Goal: Task Accomplishment & Management: Complete application form

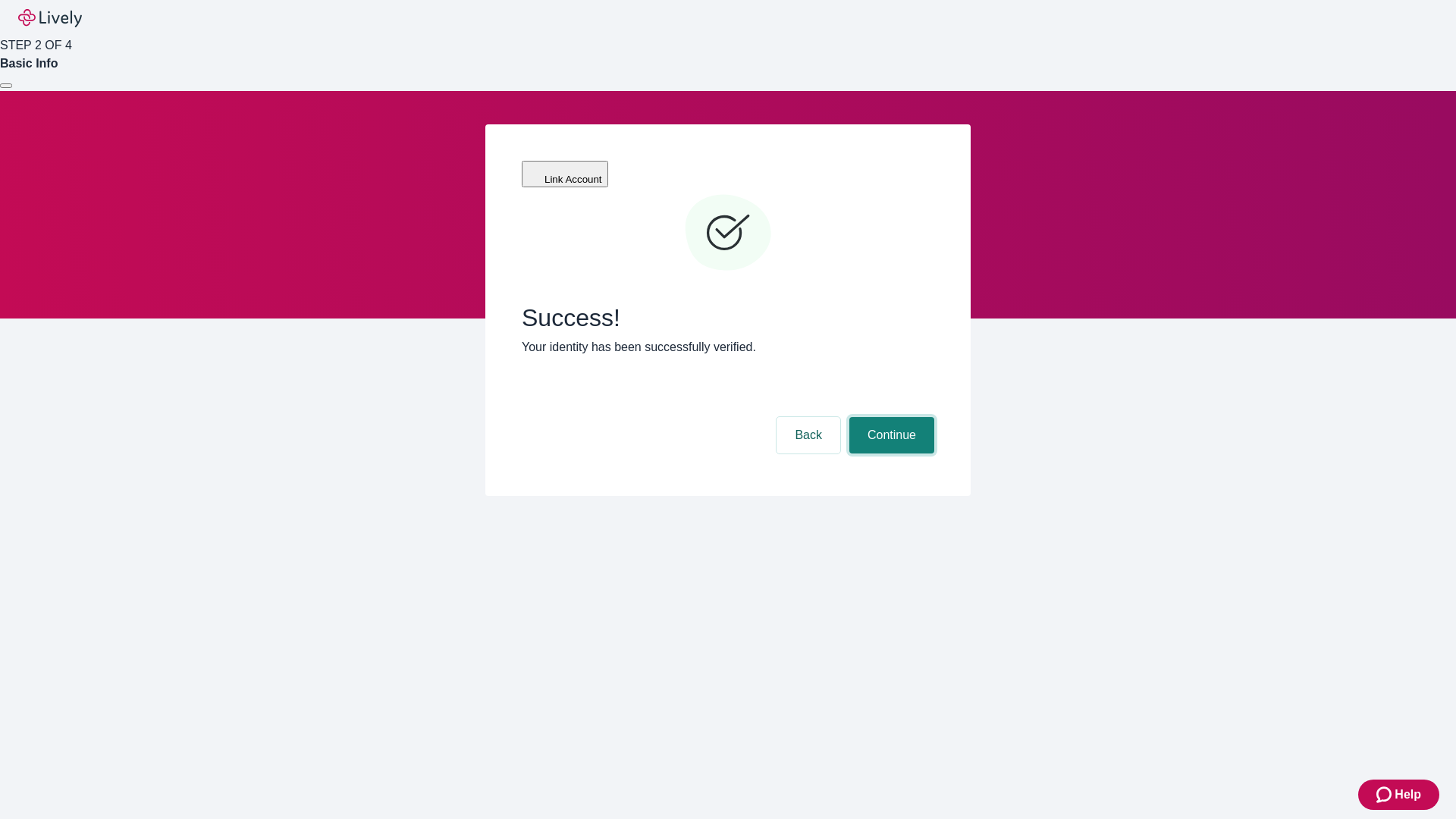
click at [890, 417] on button "Continue" at bounding box center [891, 435] width 85 height 36
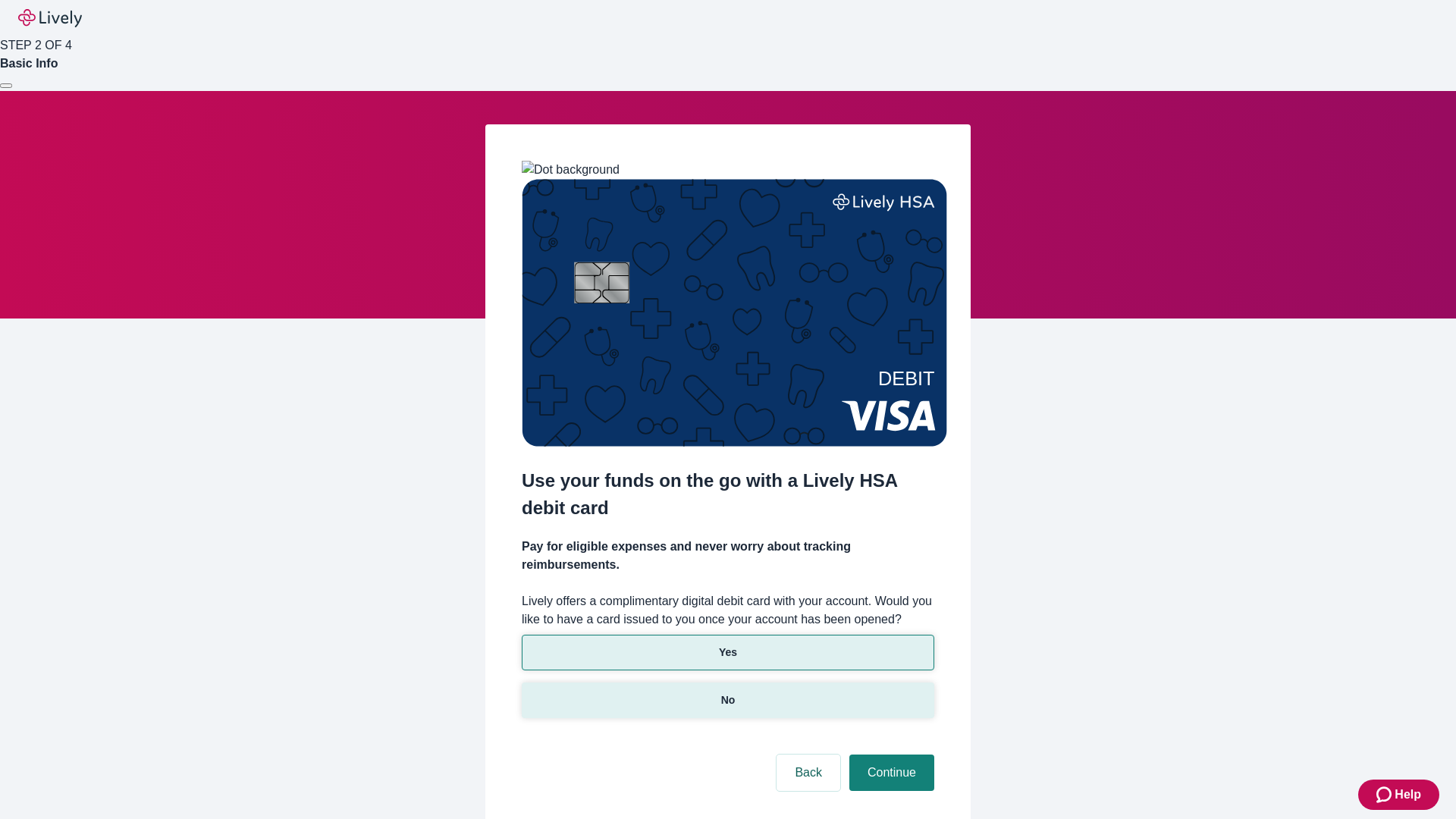
click at [728, 692] on p "No" at bounding box center [728, 700] width 14 height 16
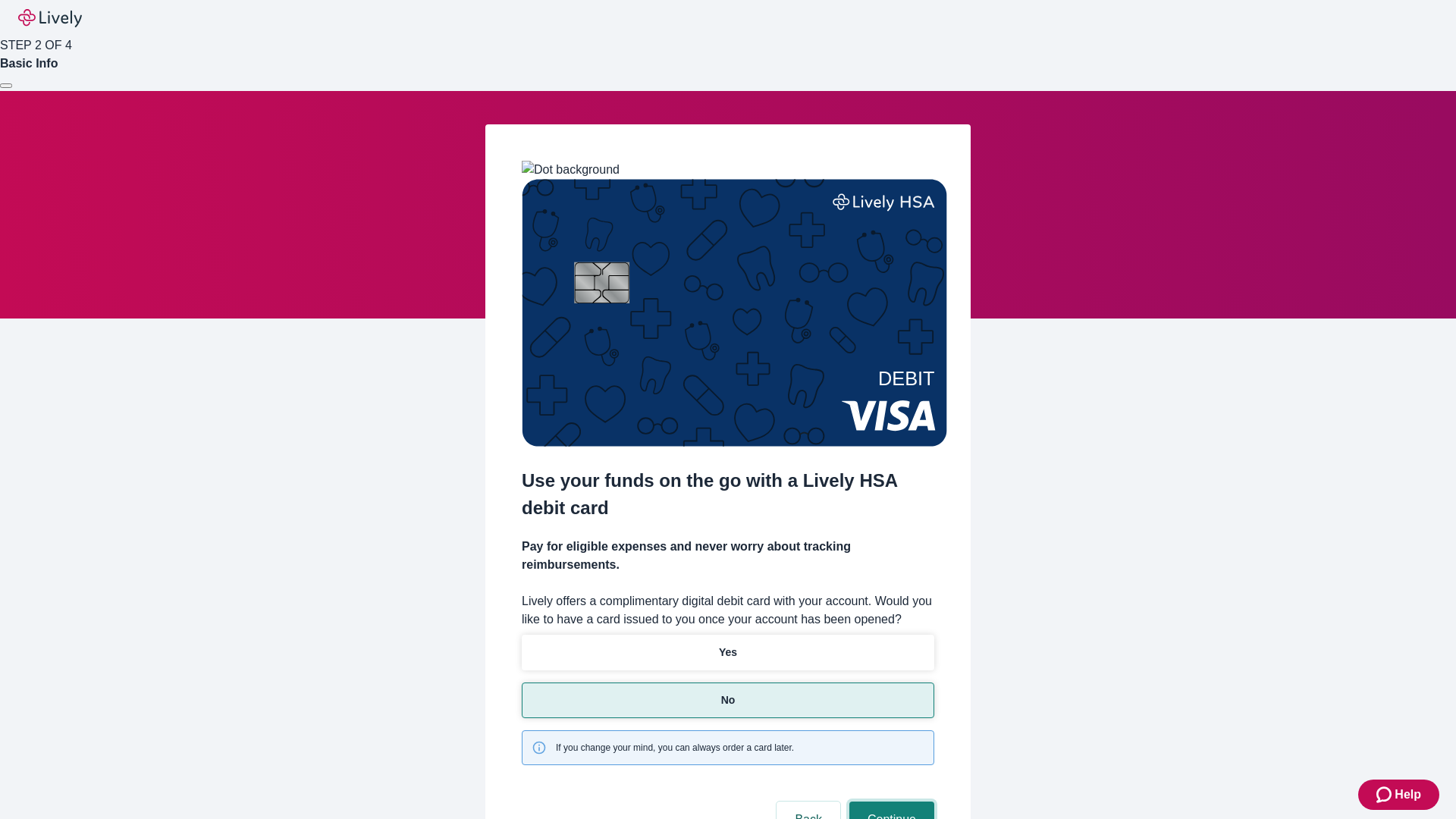
click at [890, 802] on button "Continue" at bounding box center [891, 820] width 85 height 36
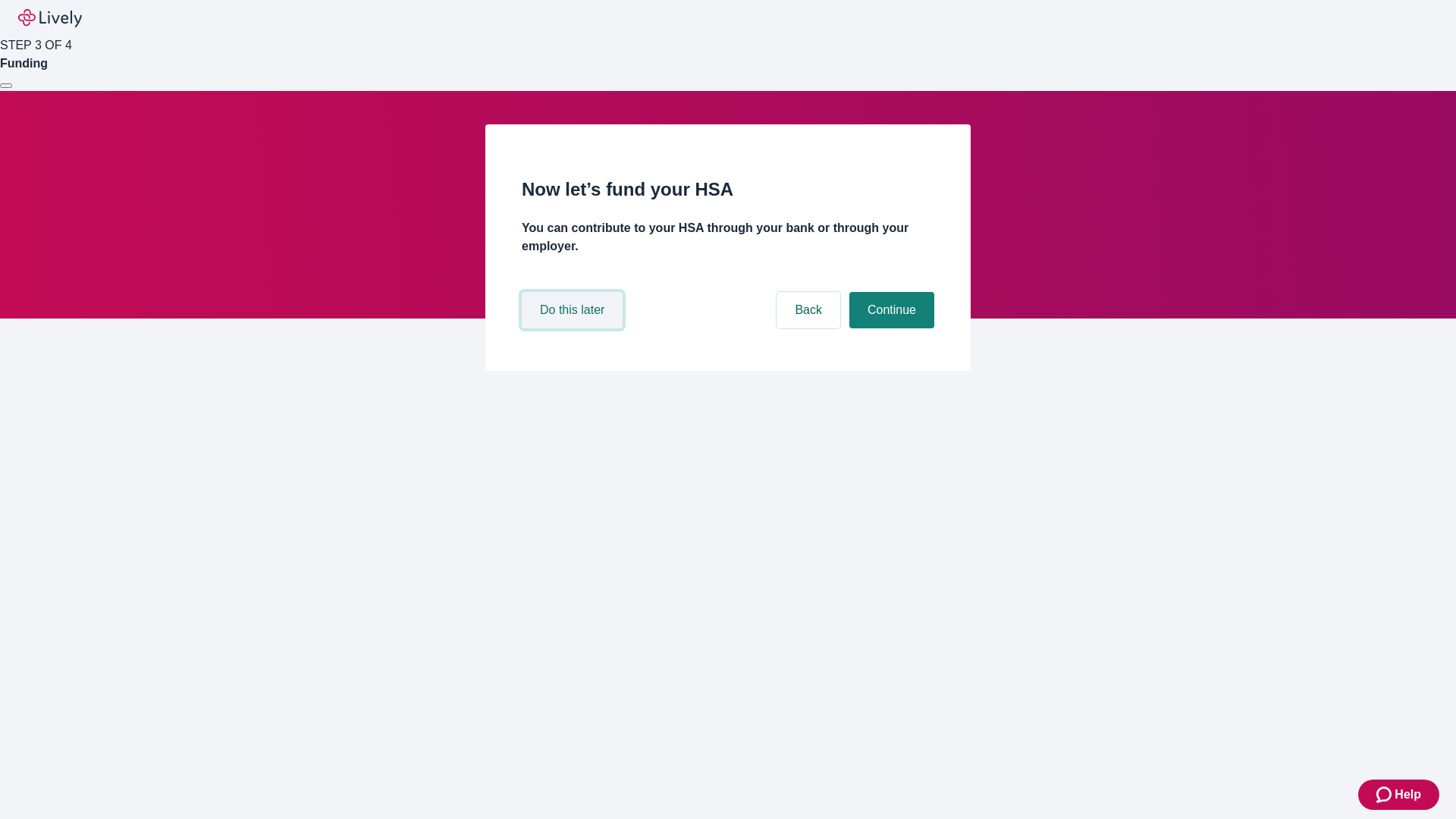
click at [574, 328] on button "Do this later" at bounding box center [572, 310] width 101 height 36
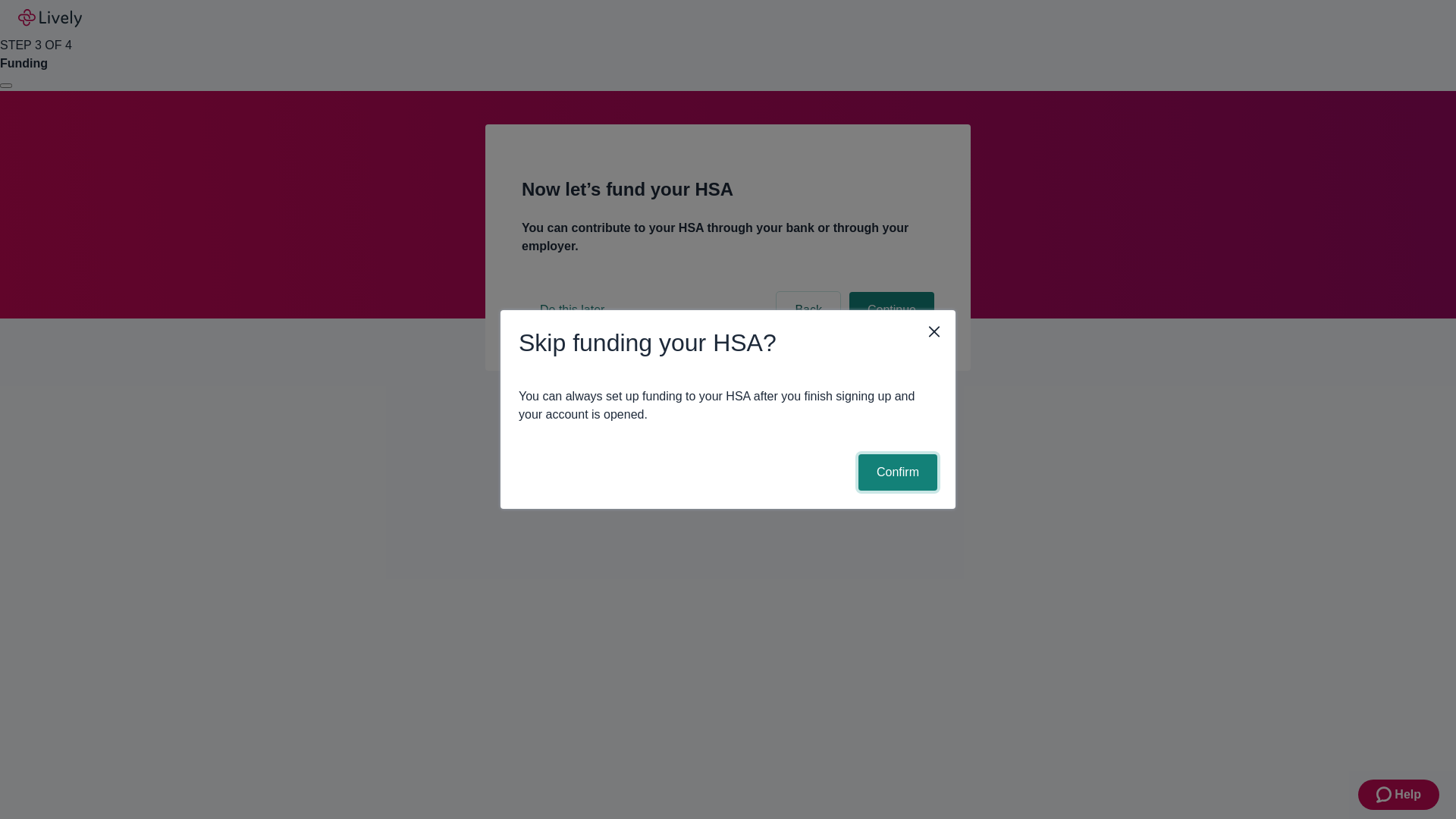
click at [896, 472] on button "Confirm" at bounding box center [897, 472] width 79 height 36
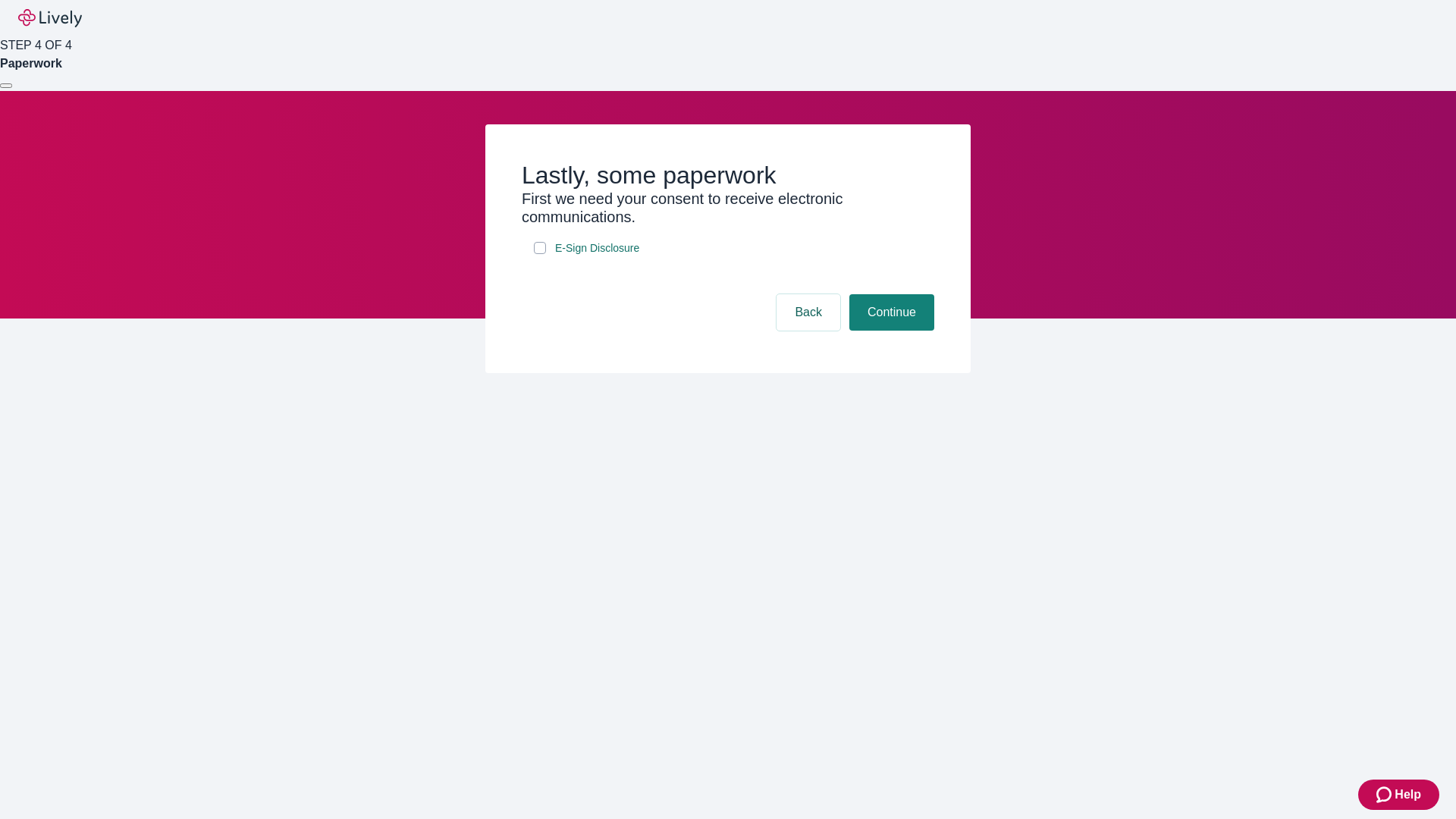
click at [540, 254] on input "E-Sign Disclosure" at bounding box center [540, 247] width 12 height 12
checkbox input "true"
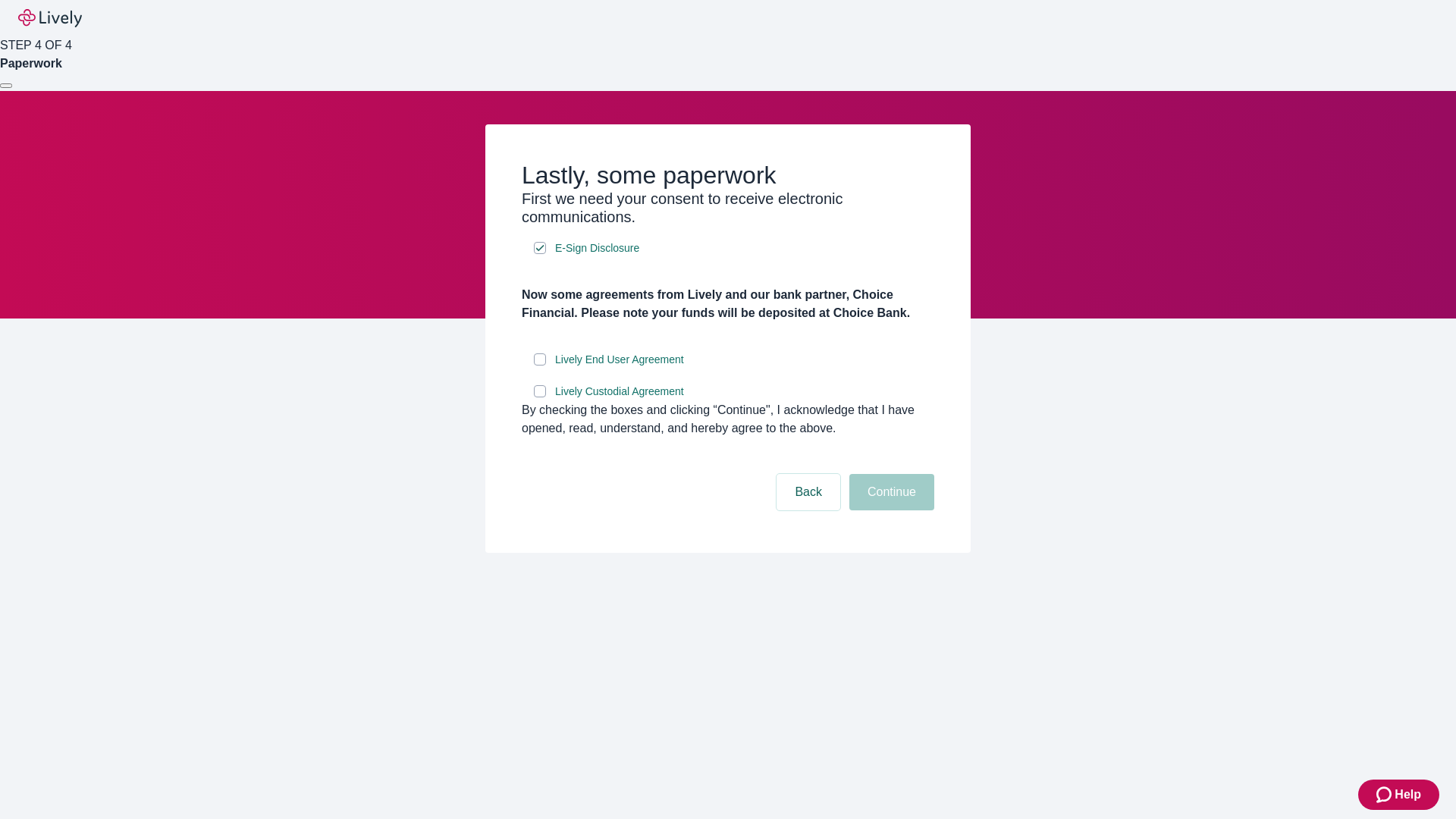
click at [540, 366] on input "Lively End User Agreement" at bounding box center [540, 359] width 12 height 12
checkbox input "true"
click at [540, 397] on input "Lively Custodial Agreement" at bounding box center [540, 390] width 12 height 12
checkbox input "true"
click at [890, 510] on button "Continue" at bounding box center [891, 492] width 85 height 36
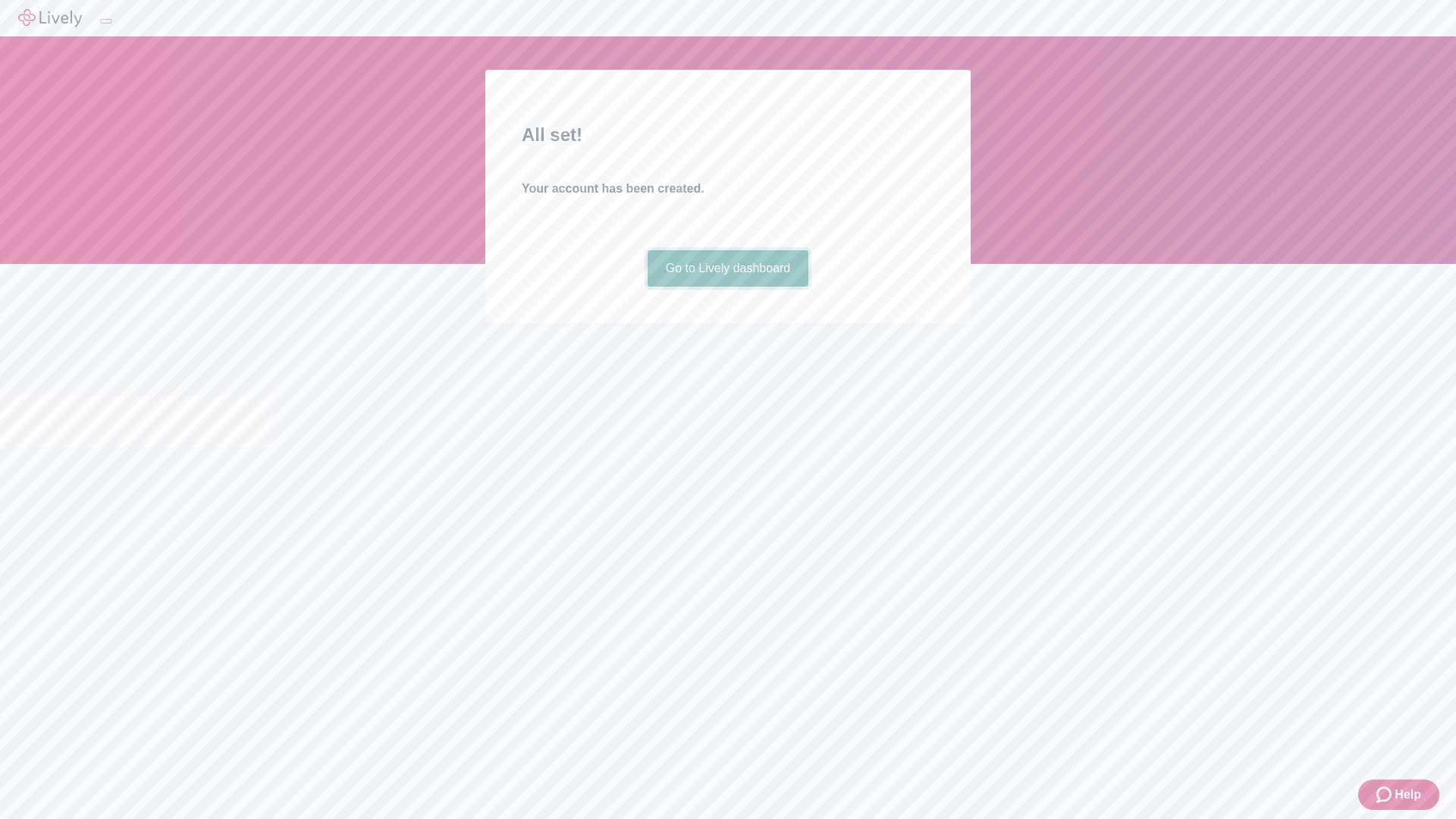
click at [728, 286] on link "Go to Lively dashboard" at bounding box center [728, 268] width 161 height 36
